Goal: Navigation & Orientation: Find specific page/section

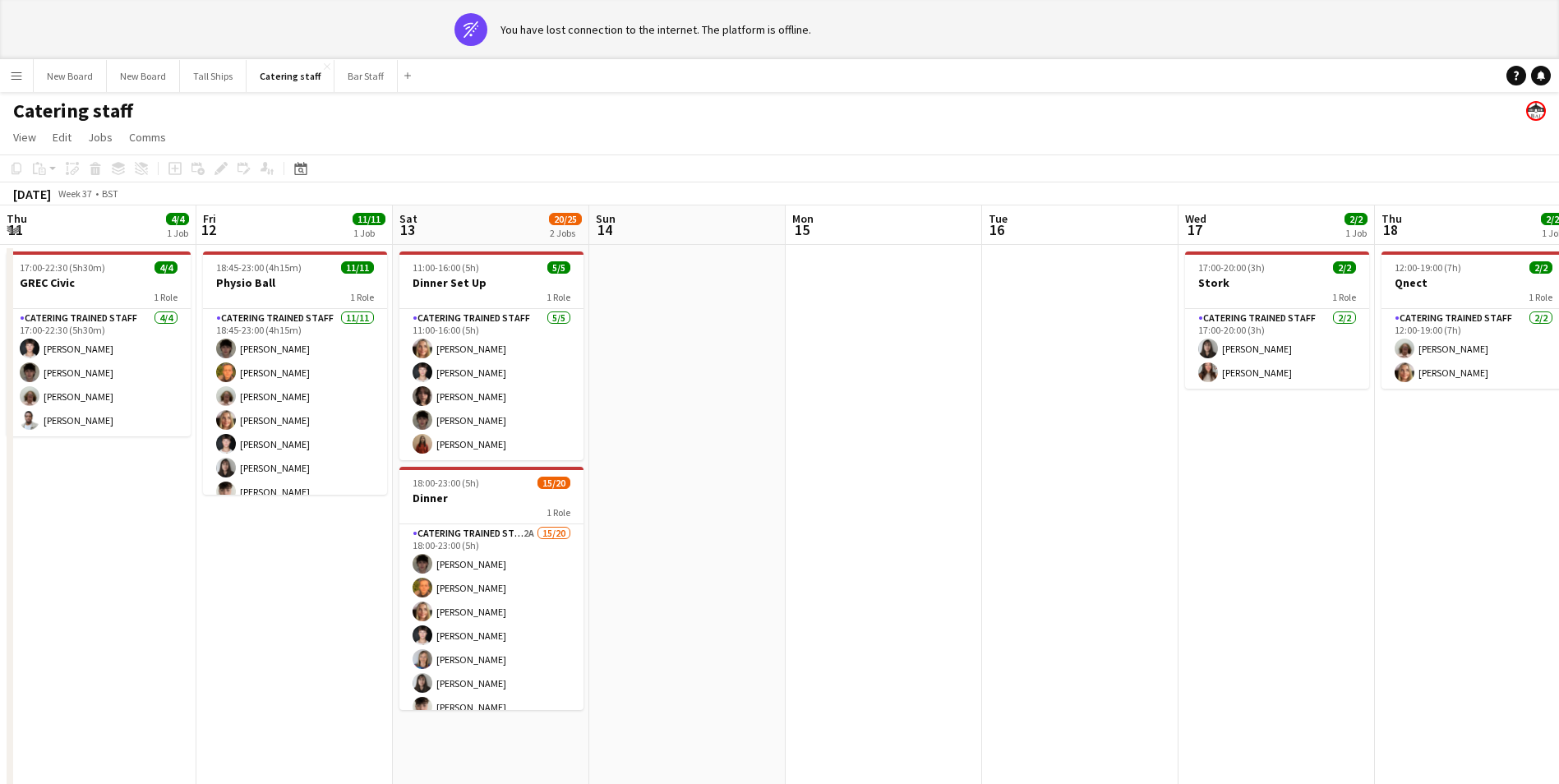
scroll to position [0, 430]
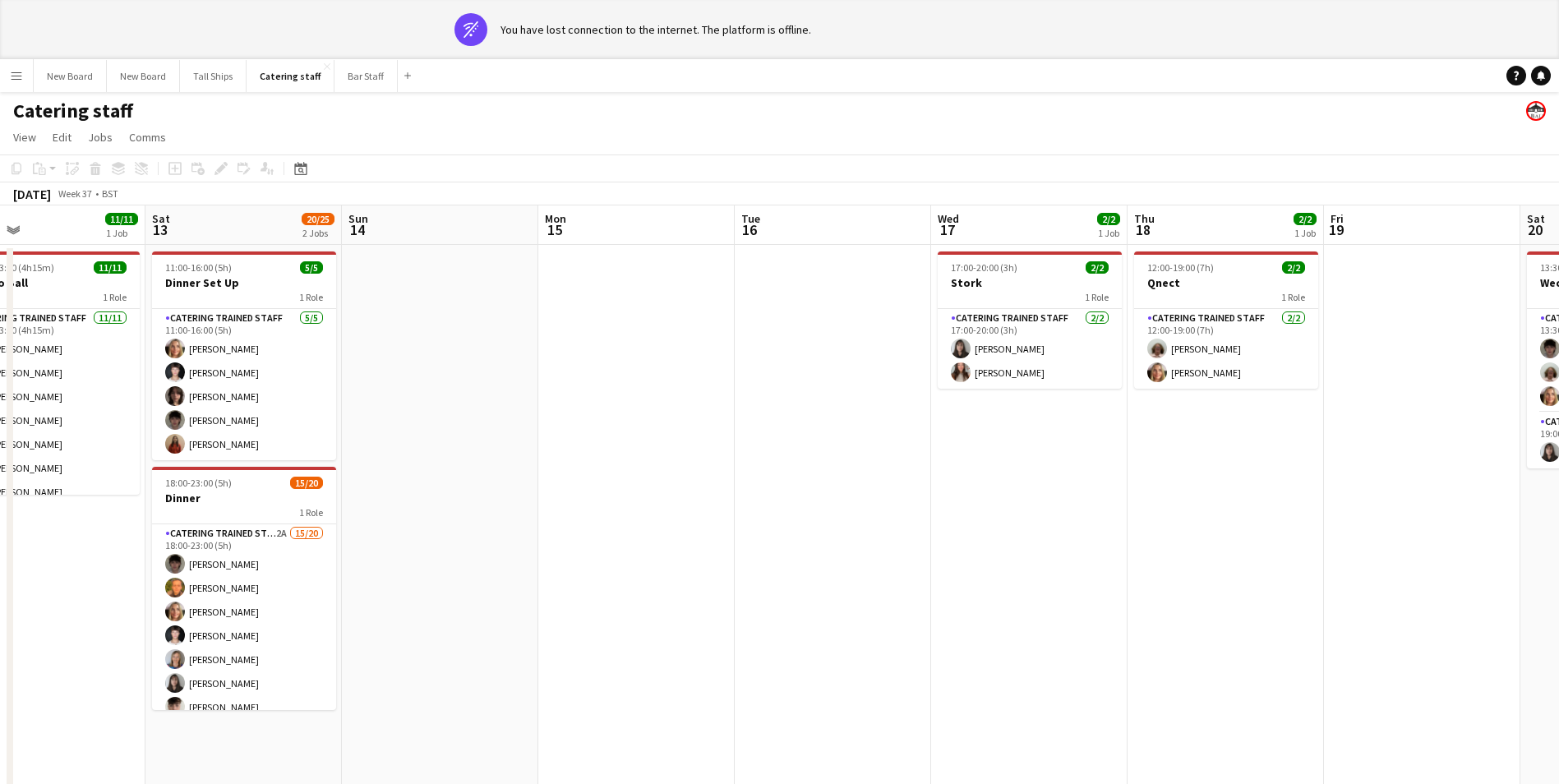
drag, startPoint x: 1193, startPoint y: 515, endPoint x: 1373, endPoint y: 601, distance: 199.5
click at [1373, 601] on app-calendar-viewport "Wed 10 Thu 11 4/4 1 Job Fri 12 11/11 1 Job Sat 13 20/25 2 Jobs Sun 14 Mon 15 Tu…" at bounding box center [779, 510] width 1559 height 610
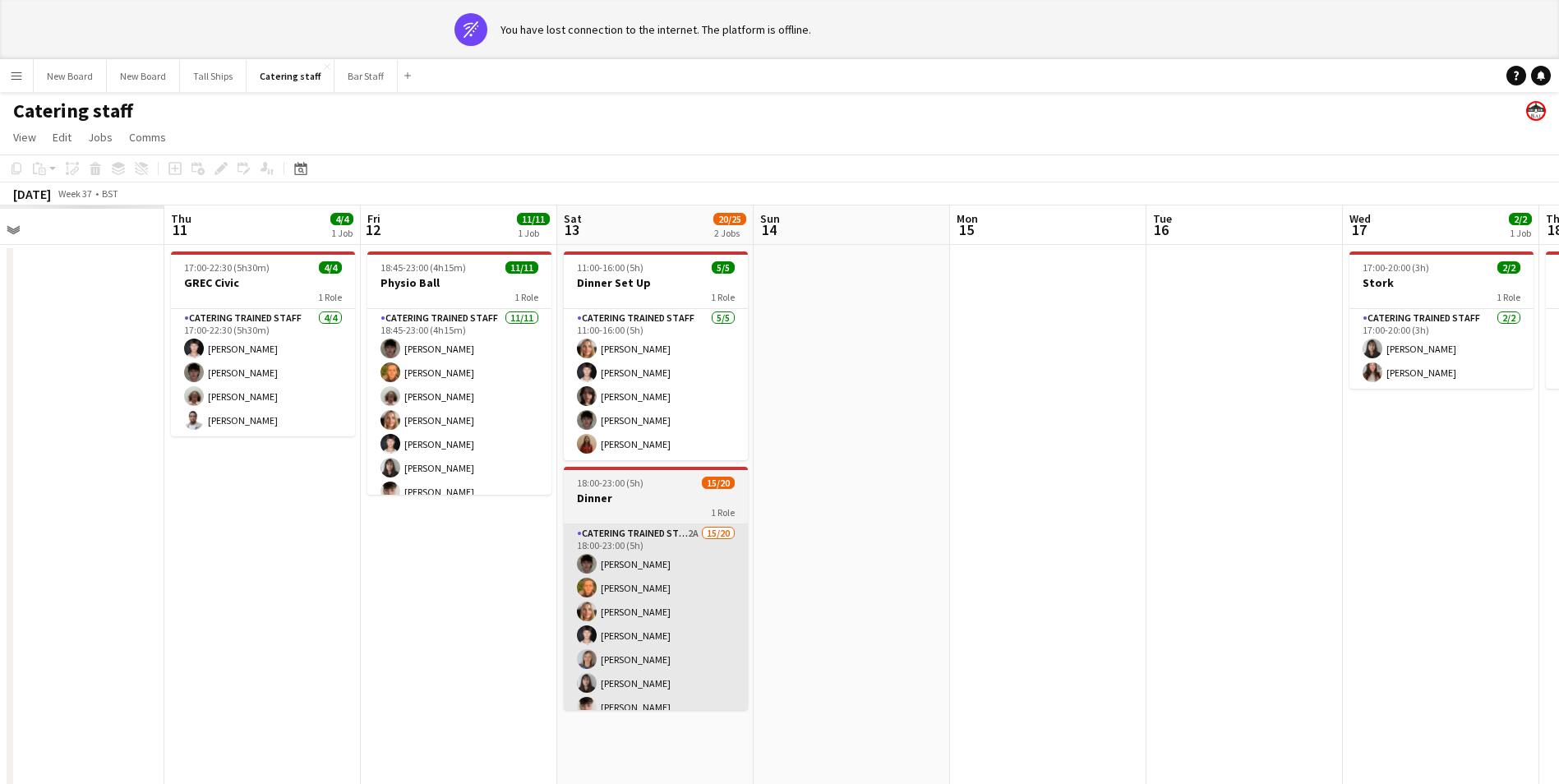
drag, startPoint x: 622, startPoint y: 498, endPoint x: 715, endPoint y: 525, distance: 96.8
click at [892, 491] on app-calendar-viewport "Mon 8 Tue 9 Wed 10 Thu 11 4/4 1 Job Fri 12 11/11 1 Job Sat 13 20/25 2 Jobs Sun …" at bounding box center [779, 510] width 1559 height 610
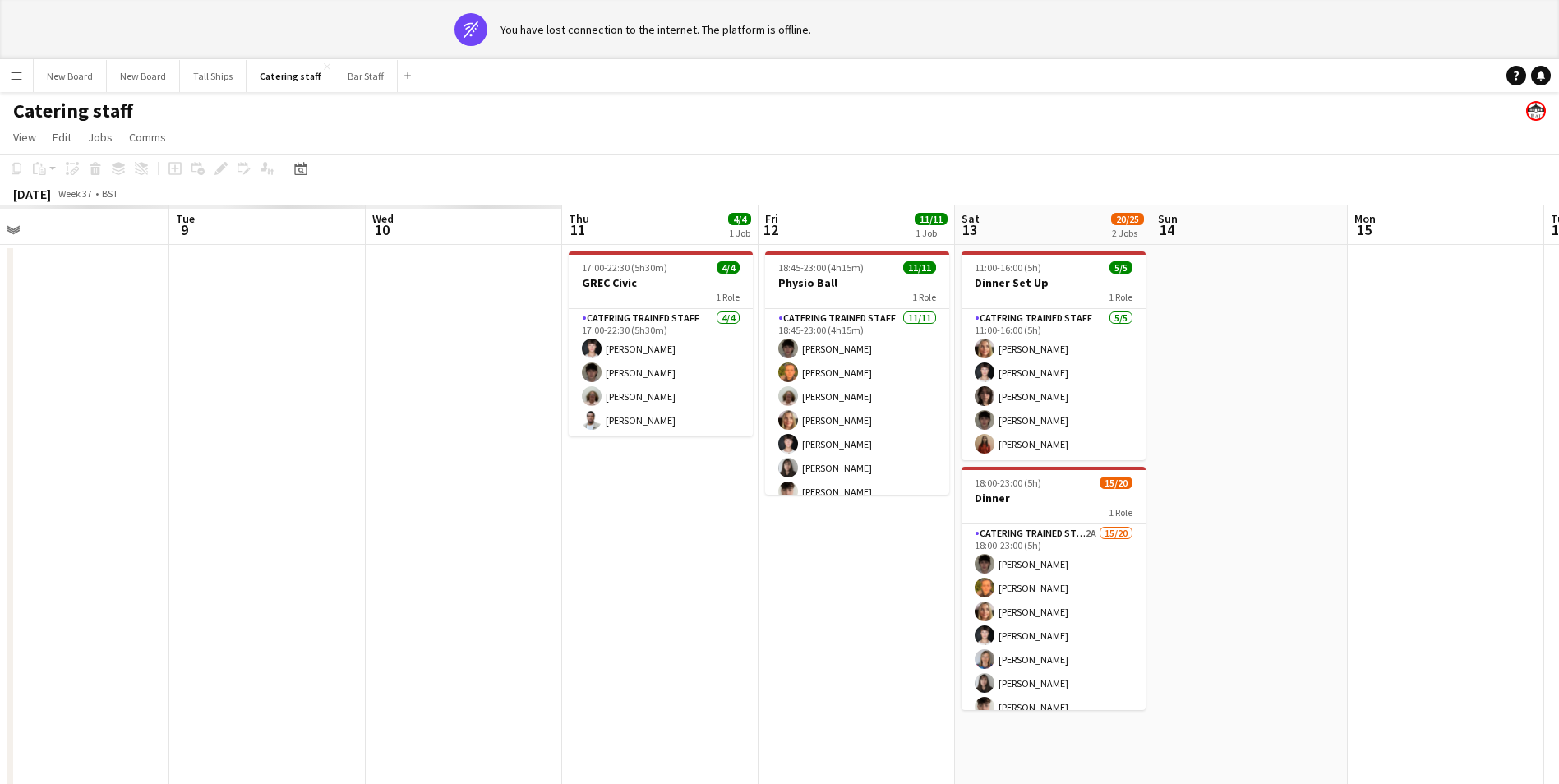
drag, startPoint x: 445, startPoint y: 553, endPoint x: 826, endPoint y: 525, distance: 382.0
click at [841, 526] on app-calendar-viewport "Sat 6 Sun 7 Mon 8 Tue 9 Wed 10 Thu 11 4/4 1 Job Fri 12 11/11 1 Job Sat 13 20/25…" at bounding box center [779, 510] width 1559 height 610
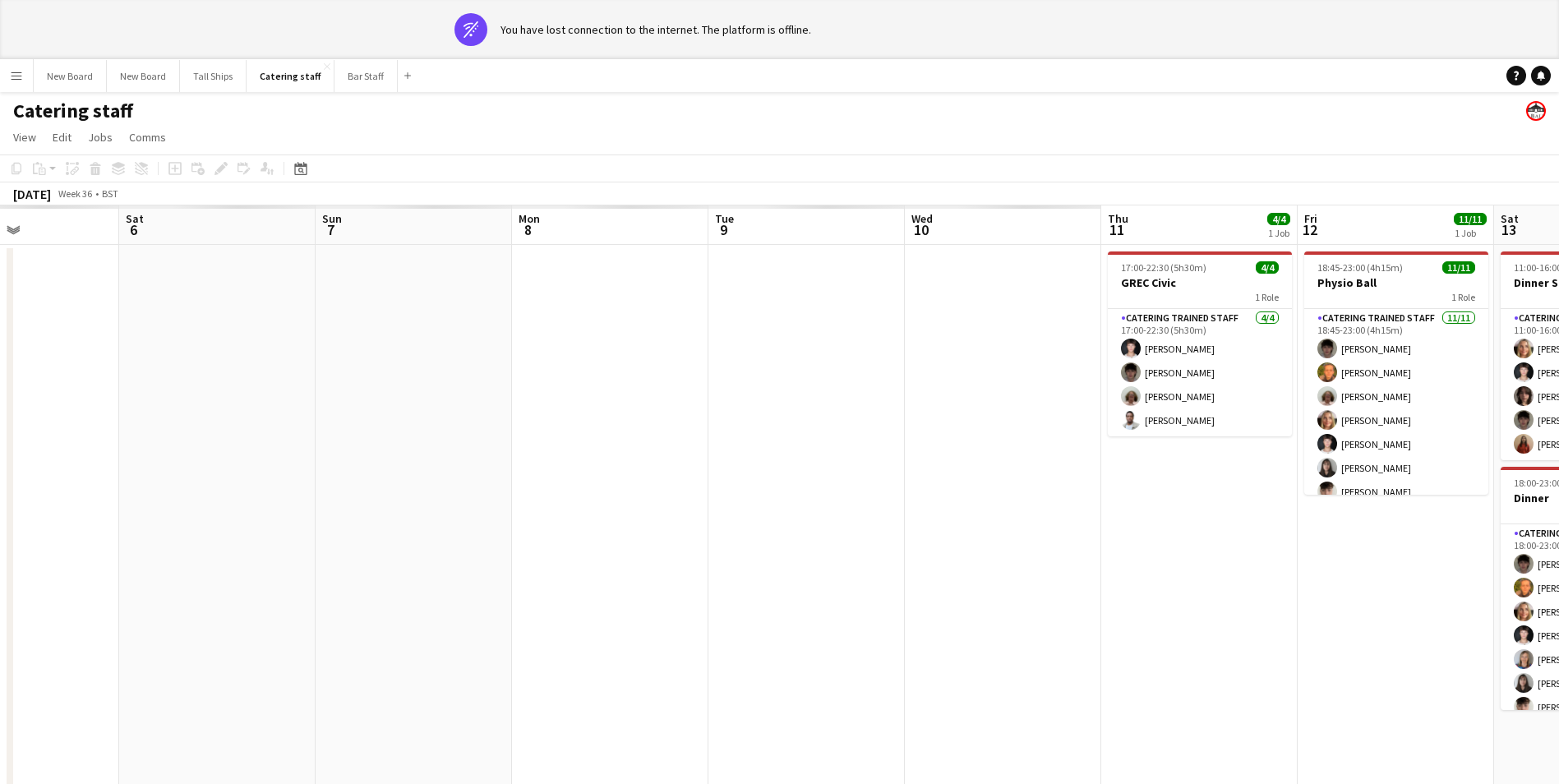
drag, startPoint x: 428, startPoint y: 525, endPoint x: 689, endPoint y: 525, distance: 261.0
click at [880, 523] on app-calendar-viewport "Wed 3 Thu 4 Fri 5 Sat 6 Sun 7 Mon 8 Tue 9 Wed 10 Thu 11 4/4 1 Job Fri 12 11/11 …" at bounding box center [779, 510] width 1559 height 610
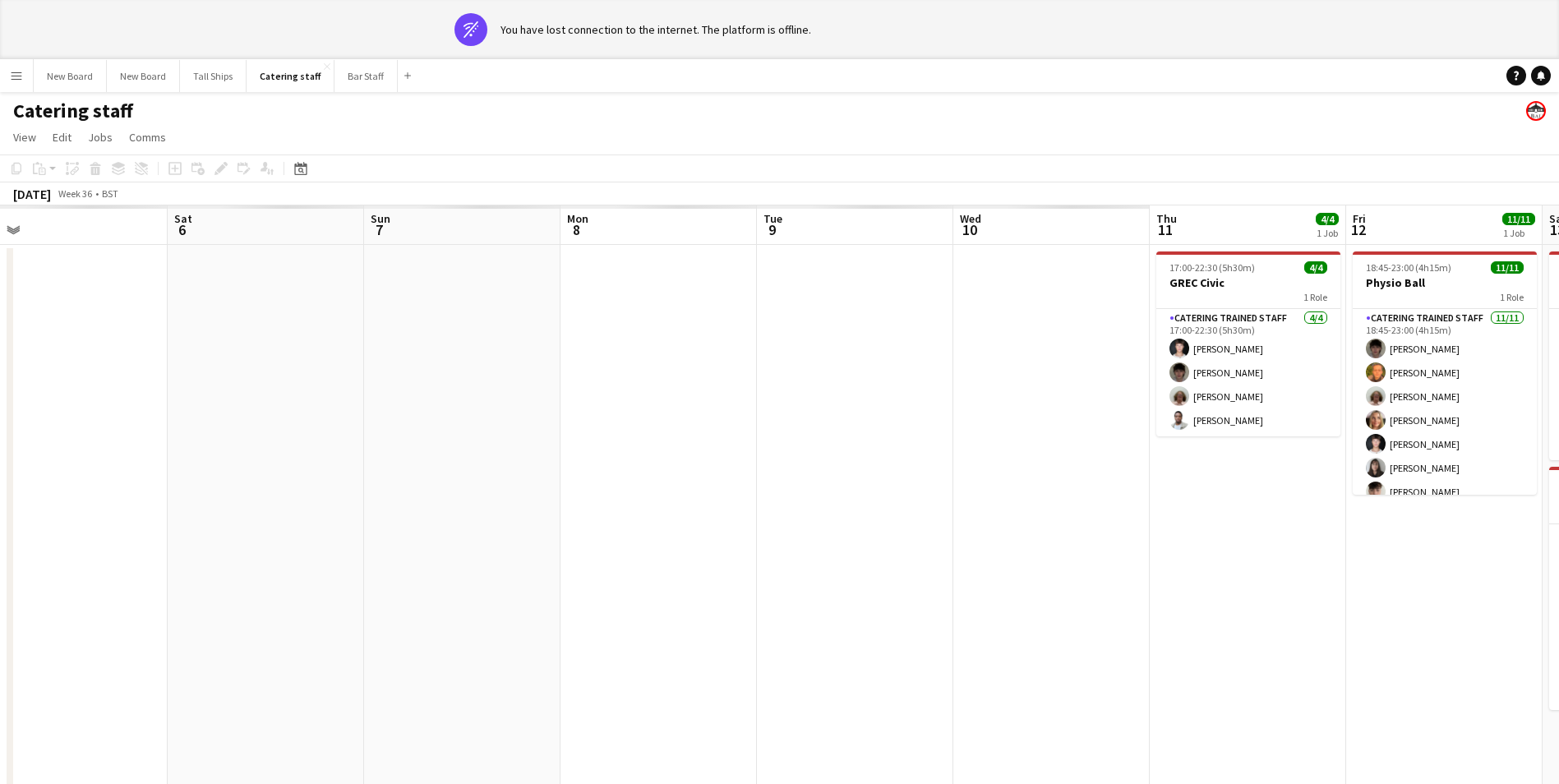
drag, startPoint x: 382, startPoint y: 531, endPoint x: 998, endPoint y: 532, distance: 616.0
click at [1013, 532] on app-calendar-viewport "Wed 3 Thu 4 Fri 5 Sat 6 Sun 7 Mon 8 Tue 9 Wed 10 Thu 11 4/4 1 Job Fri 12 11/11 …" at bounding box center [779, 510] width 1559 height 610
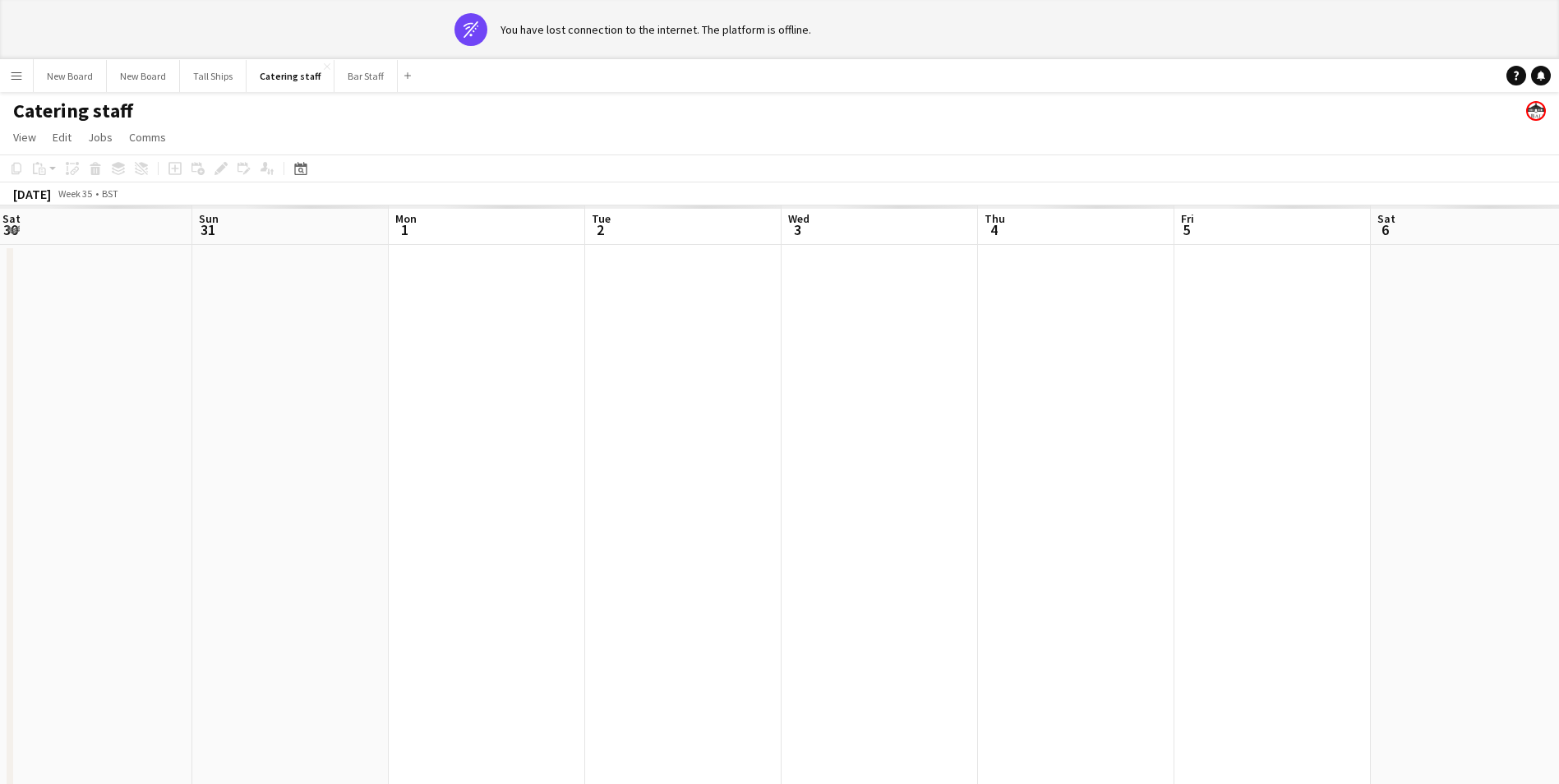
drag, startPoint x: 496, startPoint y: 538, endPoint x: 963, endPoint y: 556, distance: 467.3
click at [1103, 559] on app-calendar-viewport "Thu 28 Fri 29 Sat 30 Sun 31 Mon 1 Tue 2 Wed 3 Thu 4 Fri 5 Sat 6 Sun 7 Mon 8 Tue…" at bounding box center [779, 510] width 1559 height 610
drag, startPoint x: 693, startPoint y: 519, endPoint x: 977, endPoint y: 524, distance: 284.0
click at [981, 524] on app-calendar-viewport "Wed 27 Thu 28 Fri 29 Sat 30 Sun 31 Mon 1 Tue 2 Wed 3 Thu 4 Fri 5 Sat 6 Sun 7 Mo…" at bounding box center [779, 510] width 1559 height 610
drag, startPoint x: 663, startPoint y: 493, endPoint x: 1113, endPoint y: 498, distance: 450.0
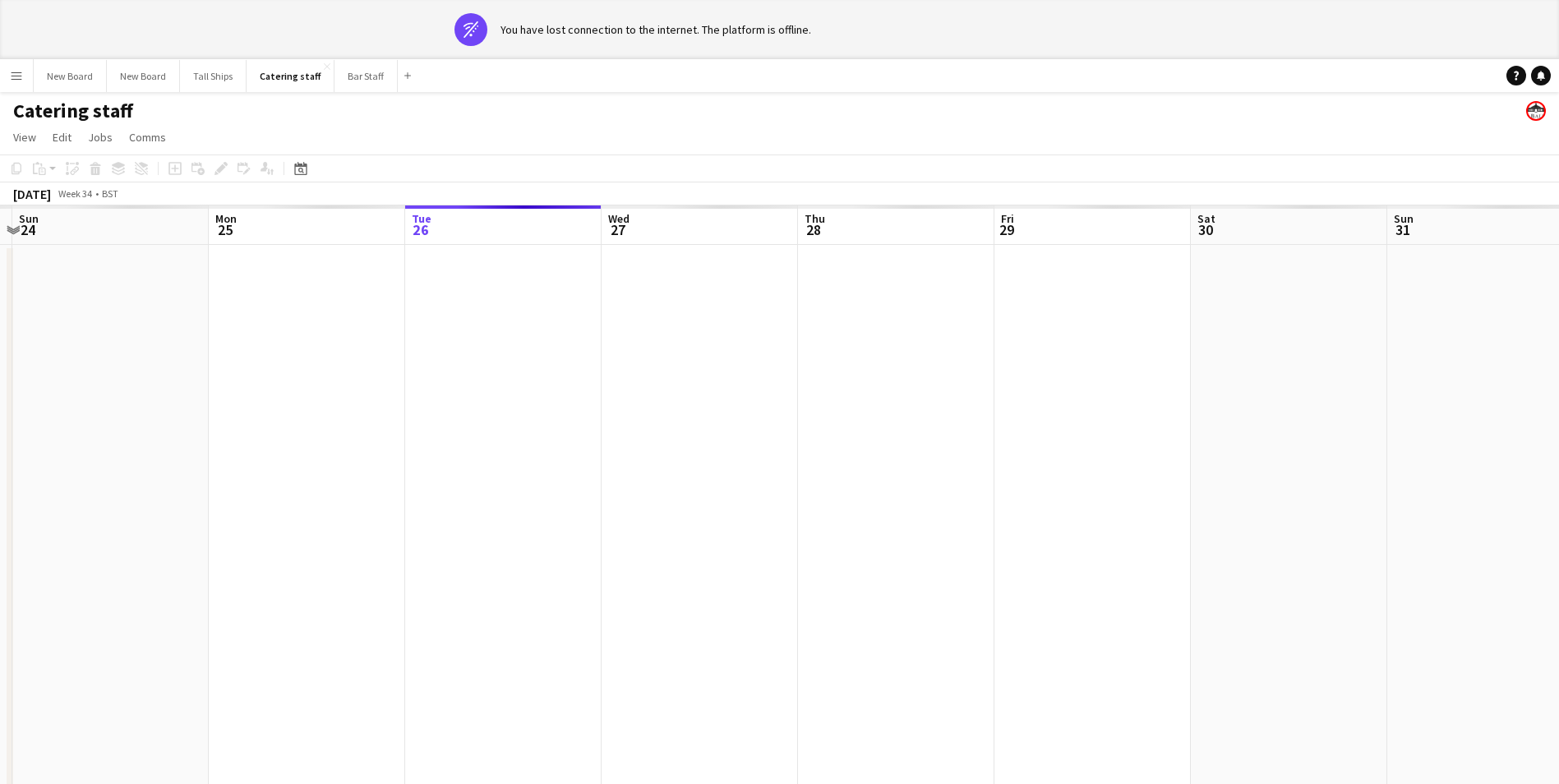
click at [1113, 498] on app-calendar-viewport "Fri 22 Sat 23 Sun 24 Mon 25 Tue 26 Wed 27 Thu 28 Fri 29 Sat 30 Sun 31 Mon 1 Tue…" at bounding box center [779, 510] width 1559 height 610
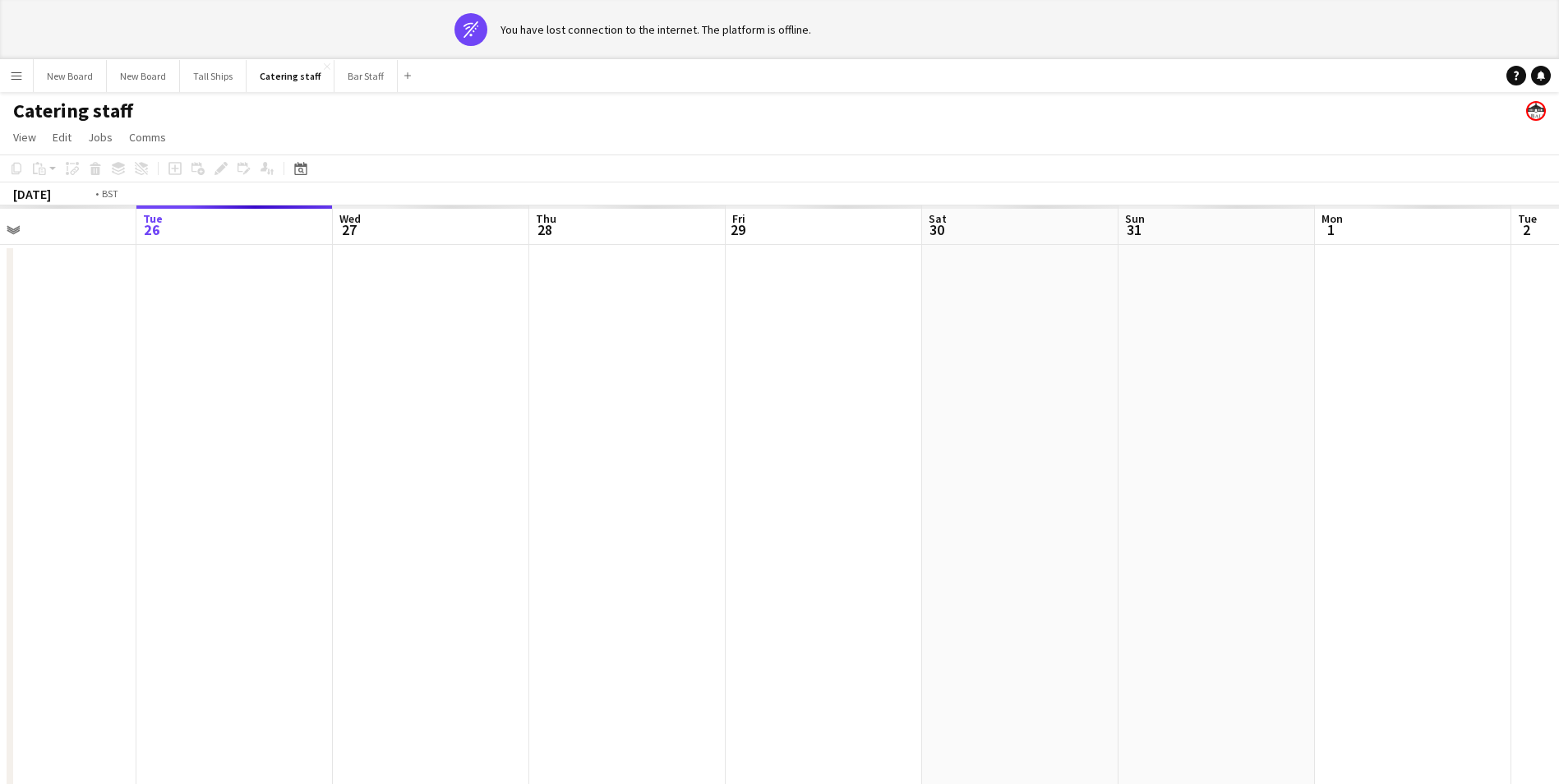
drag, startPoint x: 535, startPoint y: 460, endPoint x: 302, endPoint y: 428, distance: 235.2
click at [202, 407] on app-calendar-viewport "Fri 22 Sat 23 Sun 24 Mon 25 Tue 26 Wed 27 Thu 28 Fri 29 Sat 30 Sun 31 Mon 1 Tue…" at bounding box center [779, 510] width 1559 height 610
drag, startPoint x: 999, startPoint y: 449, endPoint x: 430, endPoint y: 471, distance: 569.4
click at [421, 478] on app-calendar-viewport "Mon 25 Tue 26 Wed 27 Thu 28 Fri 29 Sat 30 Sun 31 Mon 1 Tue 2 Wed 3 Thu 4 Fri 5 …" at bounding box center [779, 510] width 1559 height 610
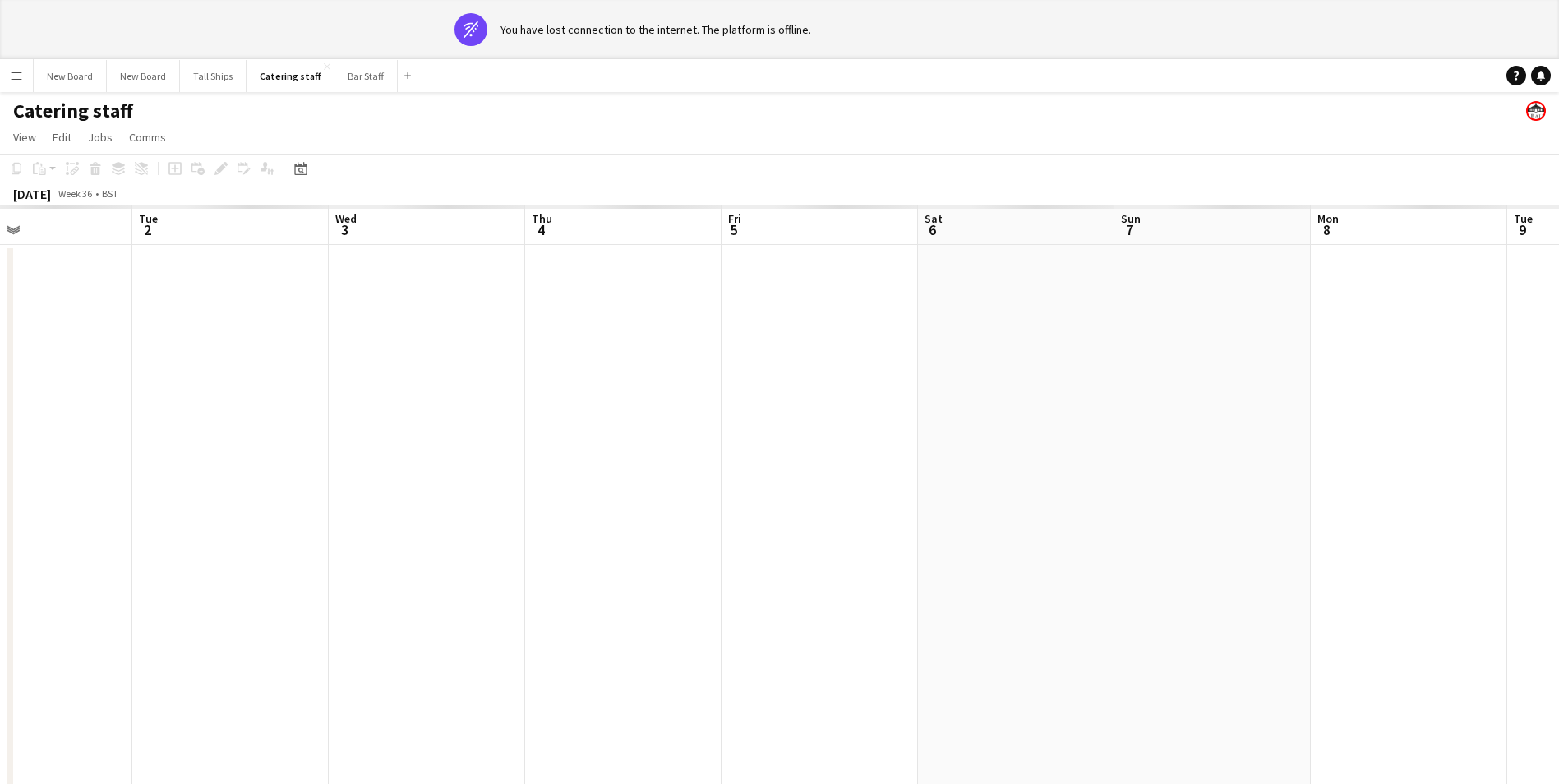
drag, startPoint x: 1303, startPoint y: 494, endPoint x: 572, endPoint y: 439, distance: 733.1
click at [572, 439] on app-calendar-viewport "Fri 29 Sat 30 Sun 31 Mon 1 Tue 2 Wed 3 Thu 4 Fri 5 Sat 6 Sun 7 Mon 8 Tue 9 Wed …" at bounding box center [779, 510] width 1559 height 610
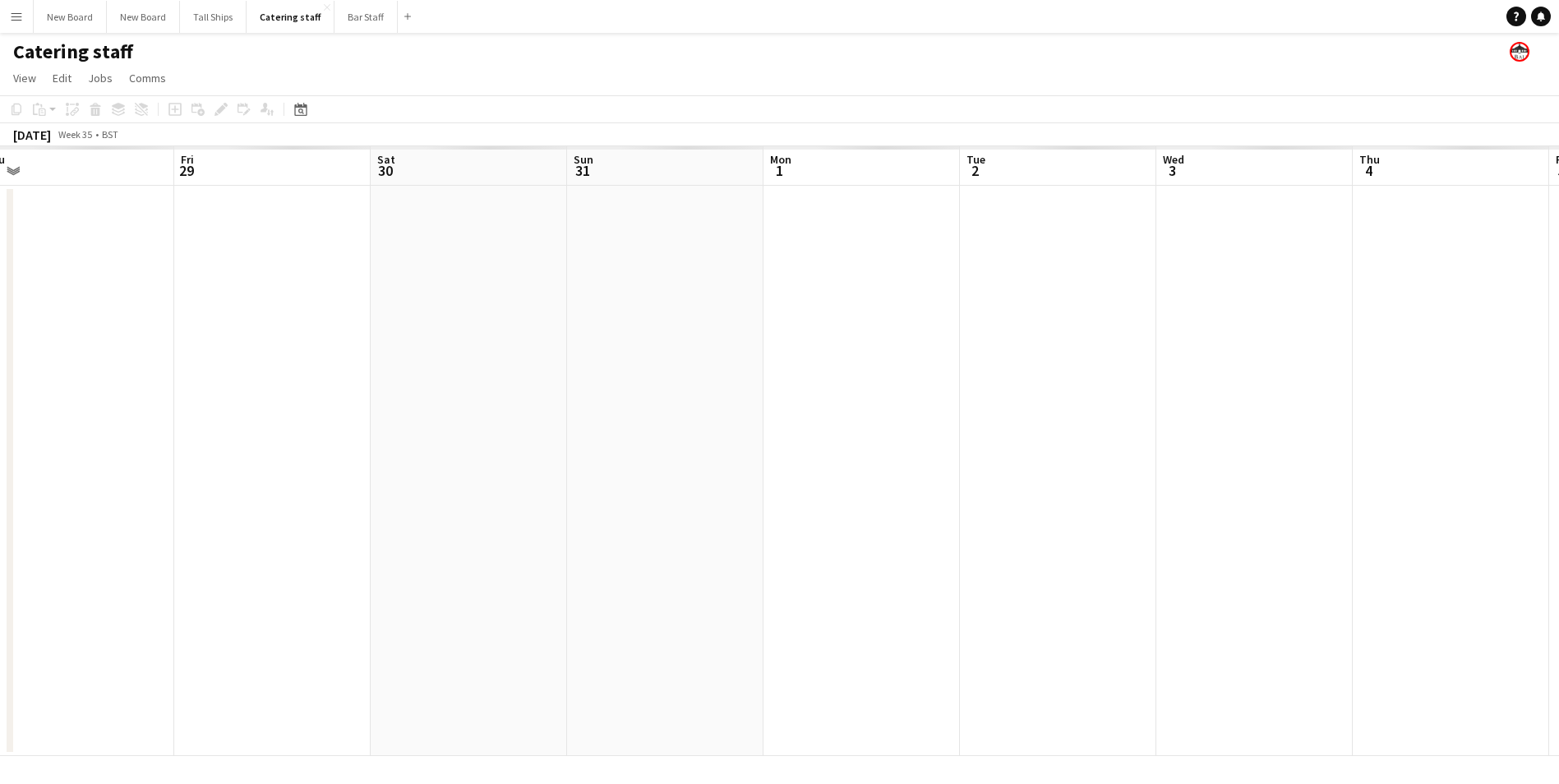
drag, startPoint x: 624, startPoint y: 400, endPoint x: 1370, endPoint y: 451, distance: 747.7
click at [1370, 451] on app-calendar-viewport "Tue 26 Wed 27 Thu 28 Fri 29 Sat 30 Sun 31 Mon 1 Tue 2 Wed 3 Thu 4 Fri 5 Sat 6 S…" at bounding box center [779, 451] width 1559 height 610
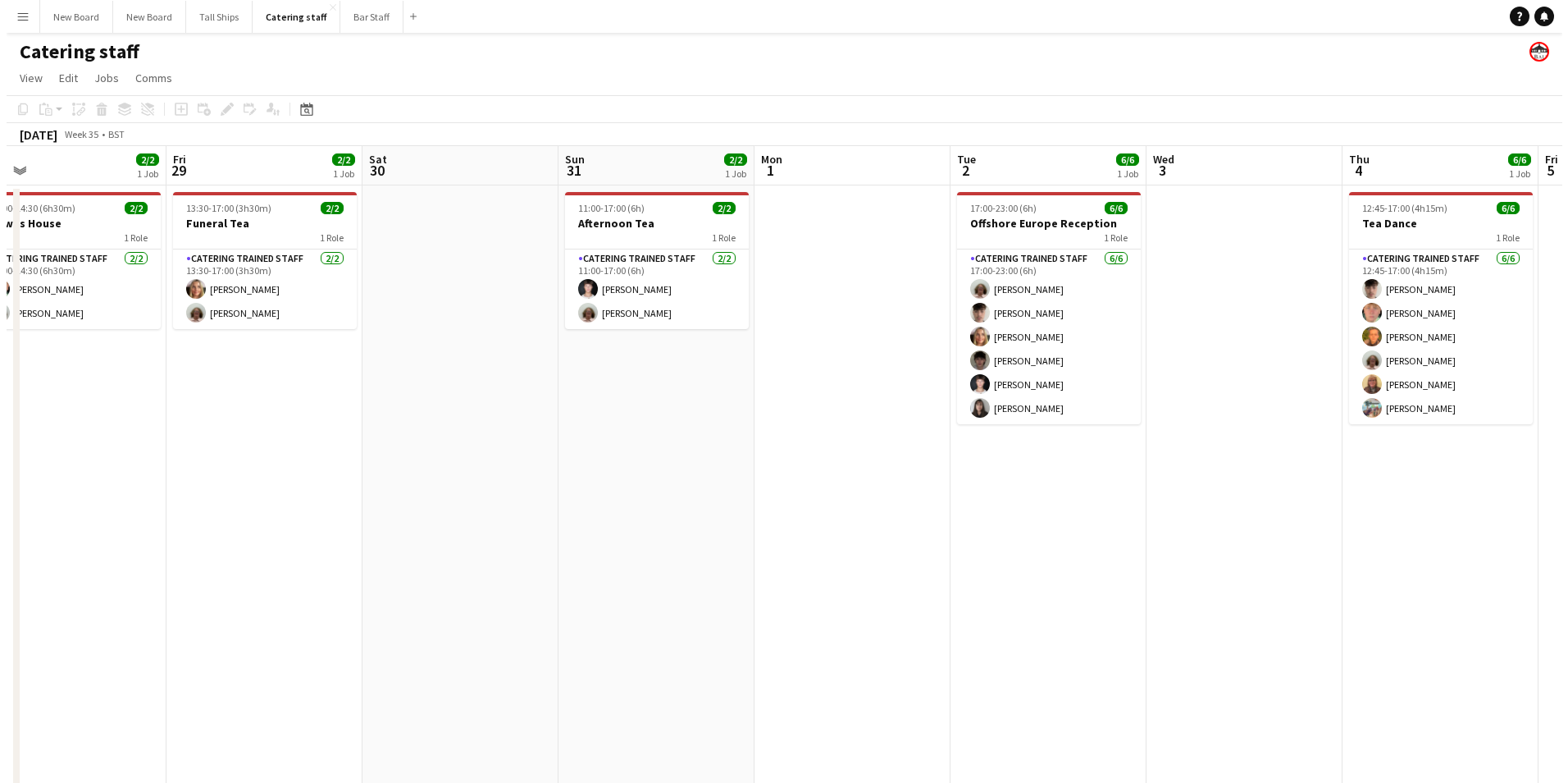
scroll to position [0, 401]
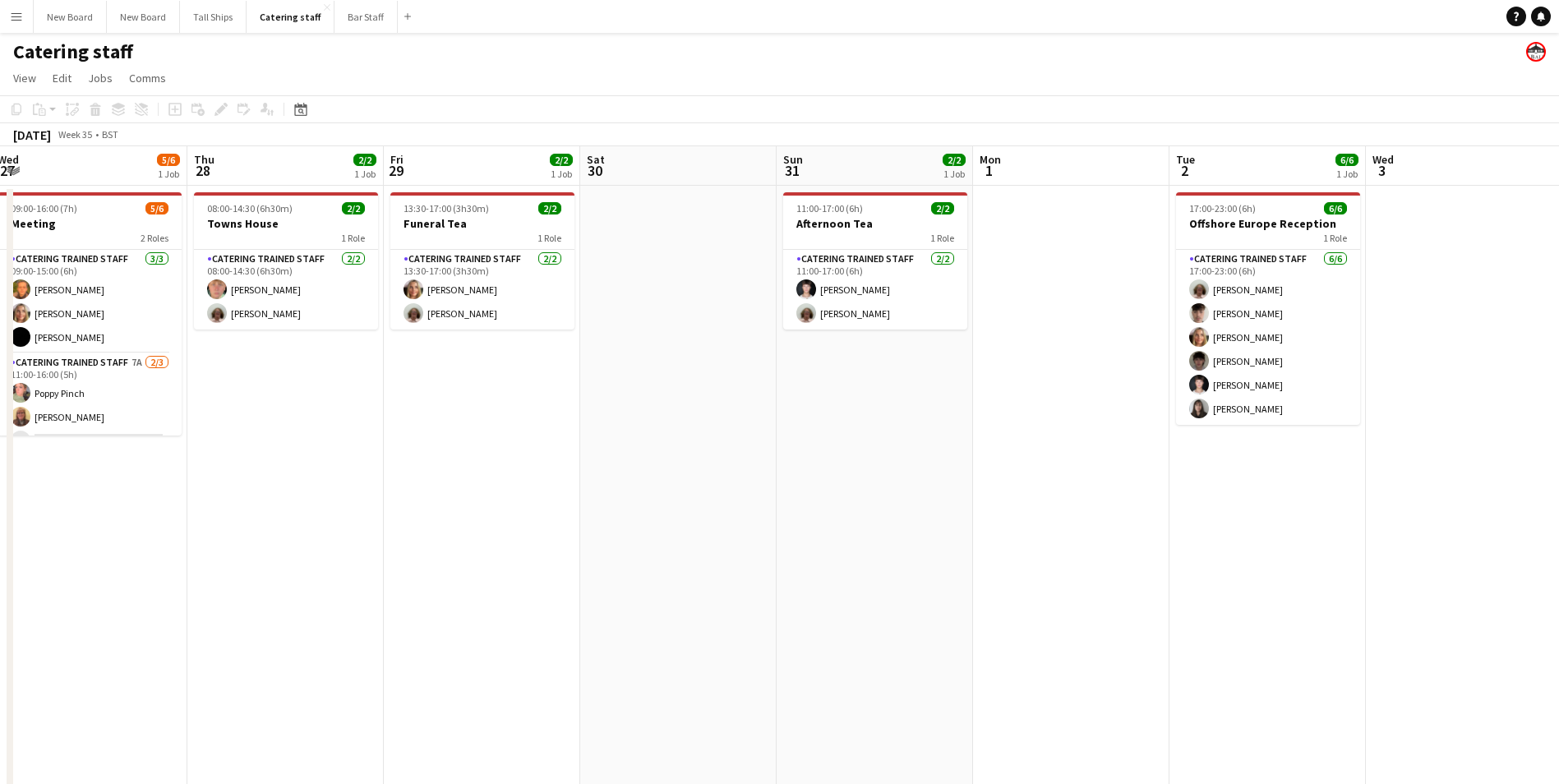
drag, startPoint x: 337, startPoint y: 490, endPoint x: 628, endPoint y: 490, distance: 291.0
click at [628, 490] on app-calendar-viewport "Mon 25 Tue 26 Wed 27 5/6 1 Job Thu 28 2/2 1 Job Fri 29 2/2 1 Job Sat 30 Sun 31 …" at bounding box center [779, 536] width 1559 height 780
